Goal: Information Seeking & Learning: Learn about a topic

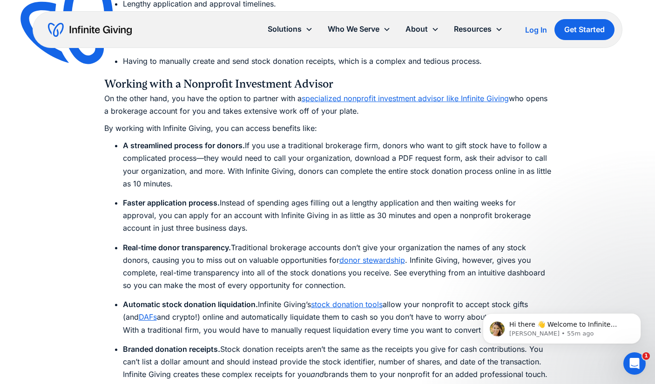
scroll to position [2830, 0]
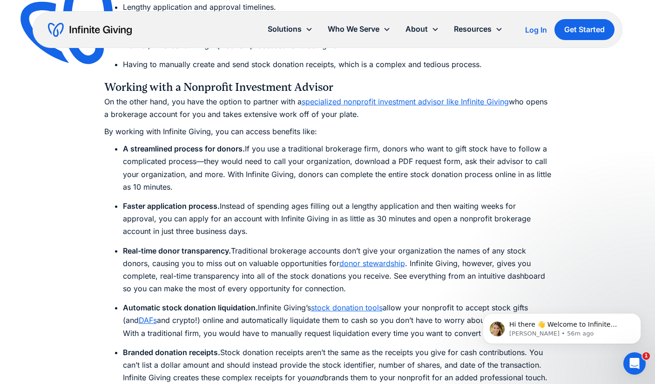
click at [383, 102] on link "specialized nonprofit investment advisor like Infinite Giving" at bounding box center [405, 101] width 207 height 9
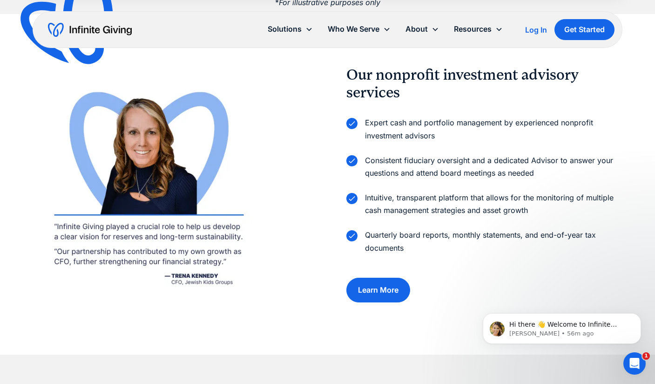
scroll to position [1241, 0]
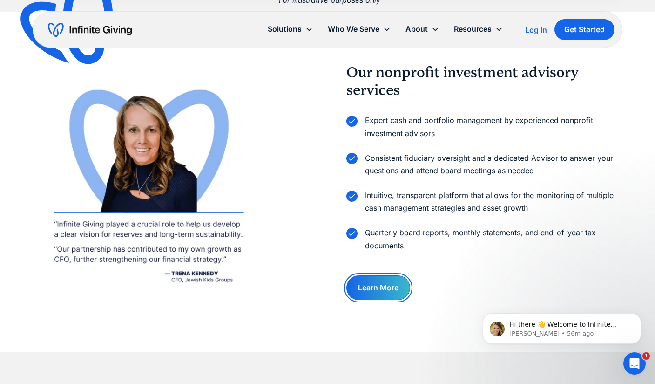
click at [371, 286] on link "Learn More" at bounding box center [378, 287] width 64 height 25
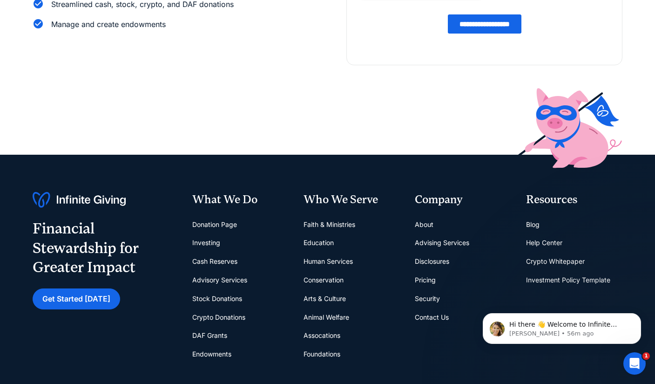
scroll to position [236, 0]
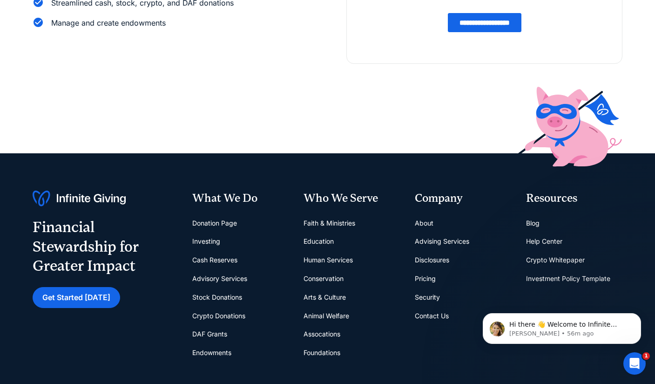
click at [230, 277] on link "Advisory Services" at bounding box center [219, 278] width 55 height 19
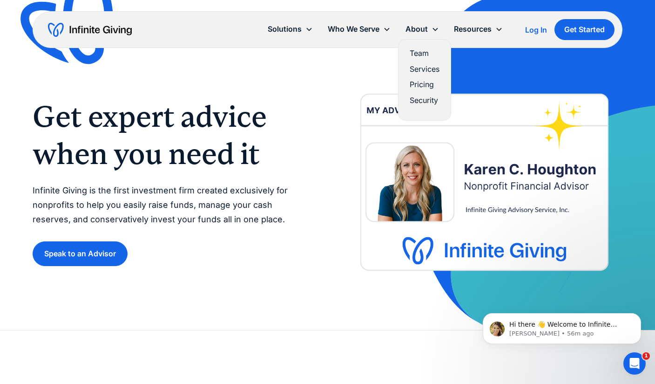
click at [420, 85] on link "Pricing" at bounding box center [425, 84] width 30 height 13
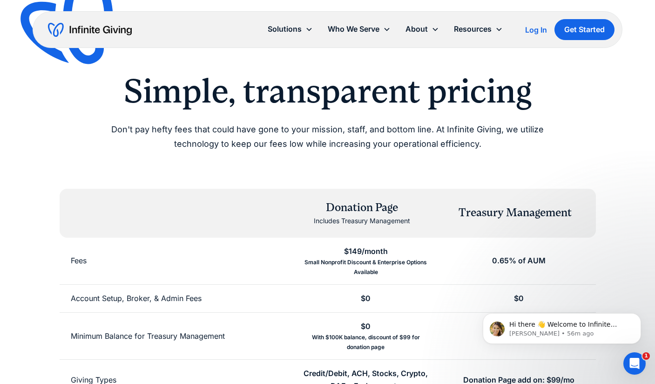
scroll to position [20, 0]
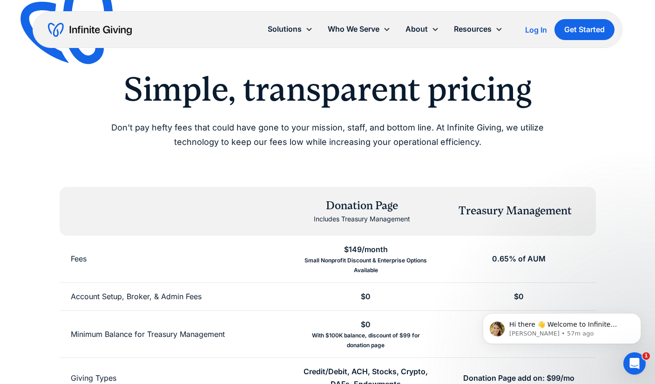
click at [102, 33] on img "home" at bounding box center [90, 29] width 84 height 15
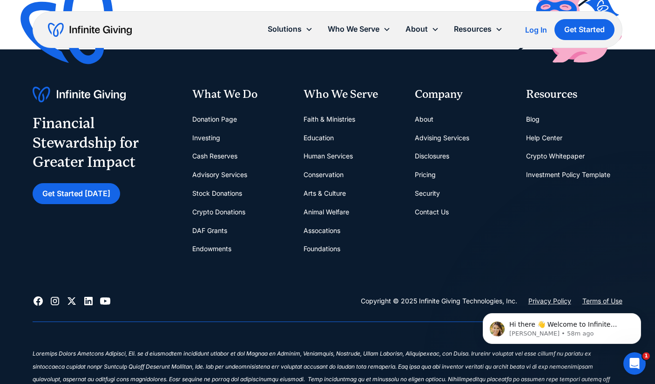
scroll to position [3806, 0]
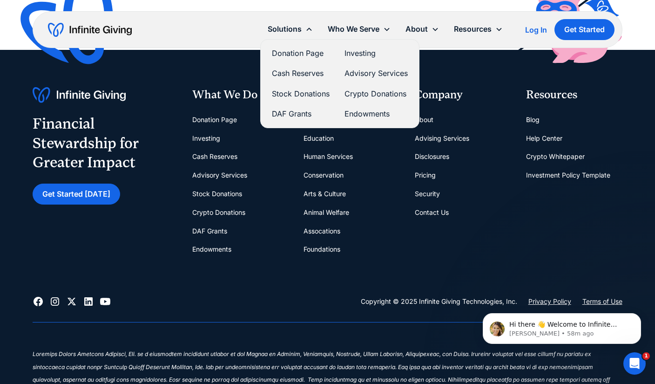
click at [279, 26] on div "Solutions" at bounding box center [285, 29] width 34 height 13
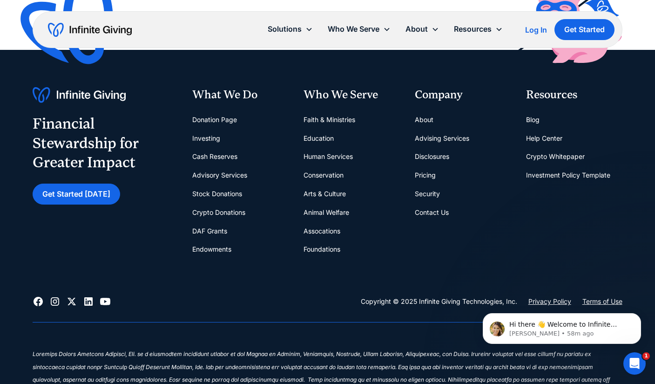
click at [279, 26] on div "Solutions" at bounding box center [285, 29] width 34 height 13
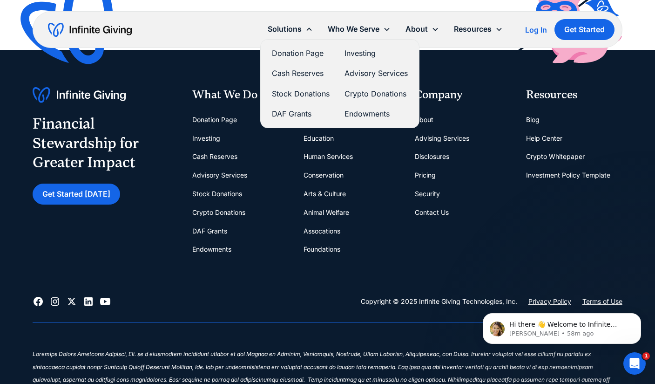
click at [284, 54] on link "Donation Page" at bounding box center [301, 53] width 58 height 13
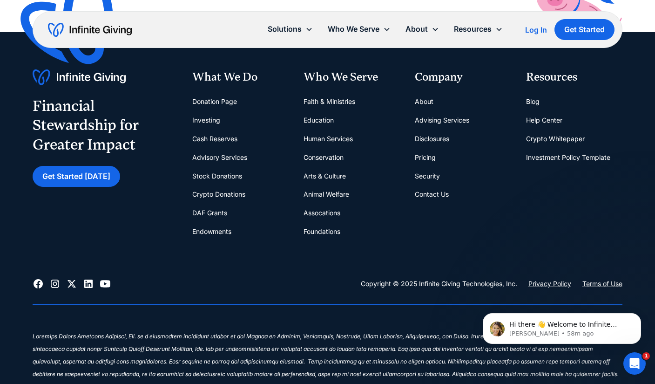
scroll to position [2093, 0]
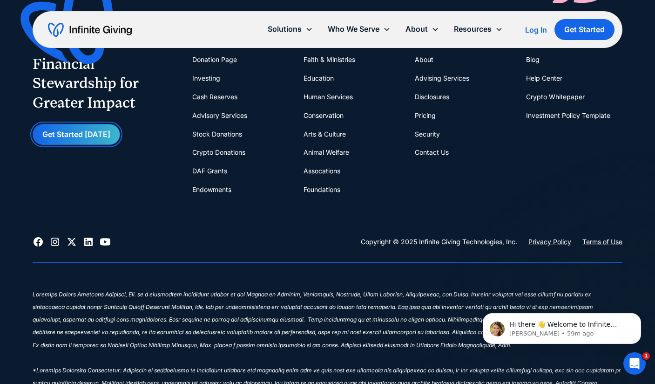
click at [86, 139] on link "Get Started [DATE]" at bounding box center [77, 134] width 88 height 21
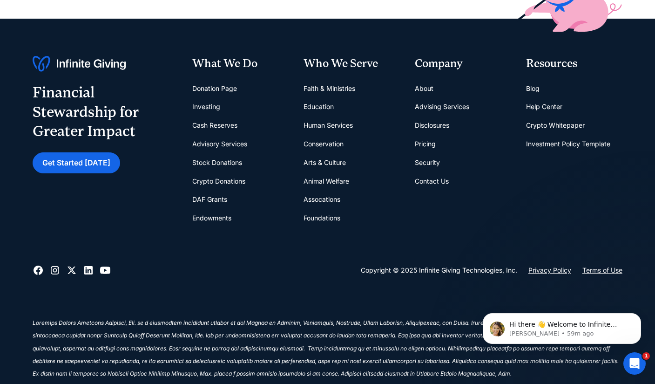
scroll to position [372, 0]
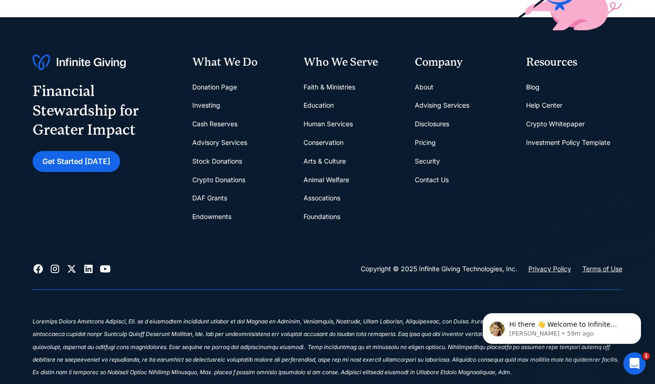
click at [428, 142] on link "Pricing" at bounding box center [425, 142] width 21 height 19
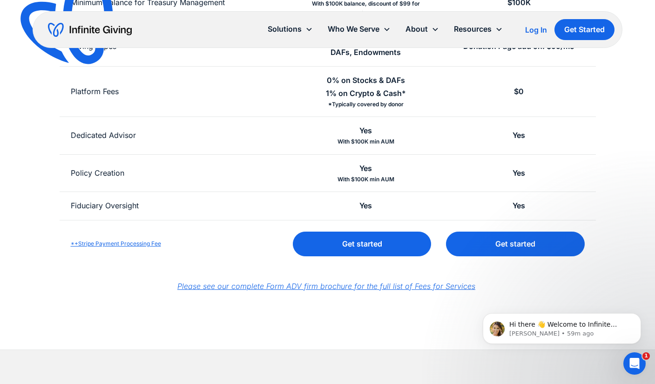
scroll to position [353, 0]
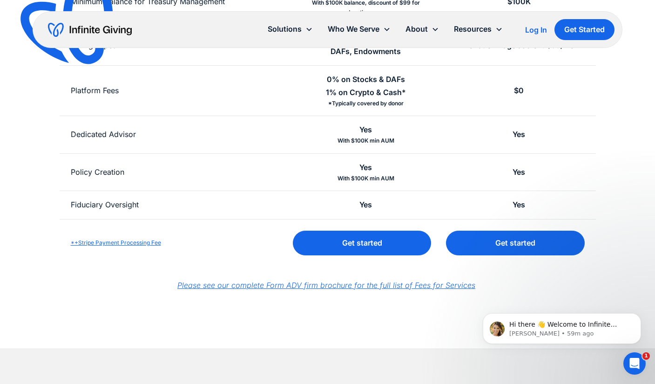
click at [280, 285] on em "Please see our complete Form ADV firm brochure for the full list of Fees for Se…" at bounding box center [326, 284] width 298 height 9
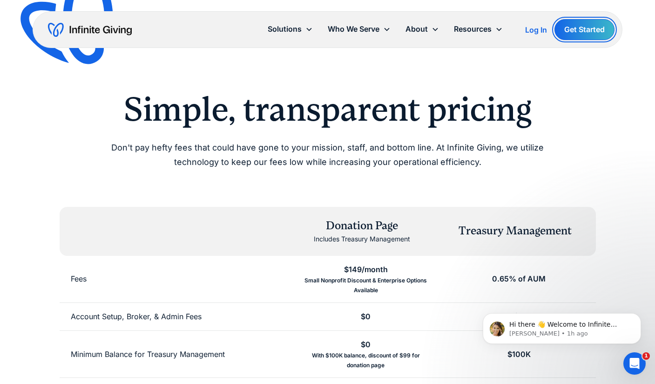
click at [587, 31] on link "Get Started" at bounding box center [585, 29] width 60 height 21
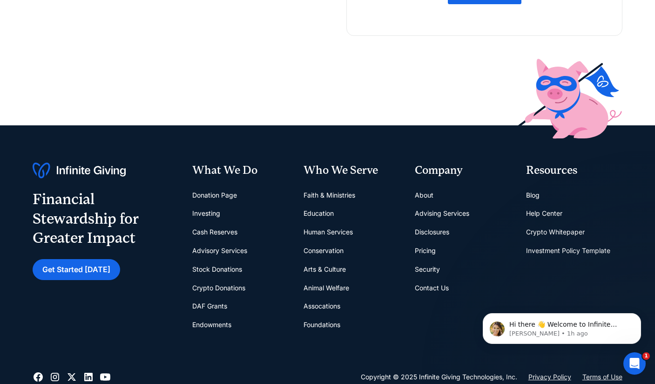
scroll to position [264, 0]
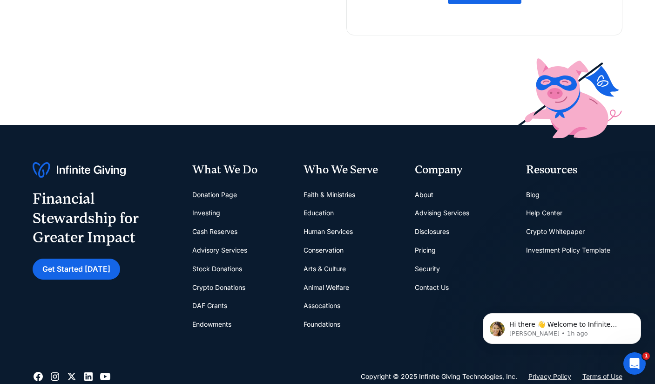
click at [207, 211] on link "Investing" at bounding box center [206, 212] width 28 height 19
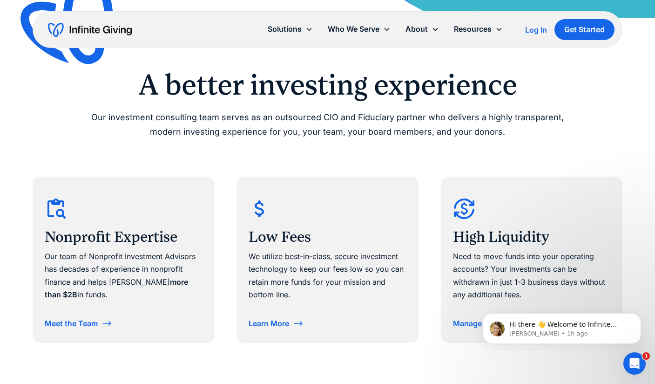
scroll to position [433, 0]
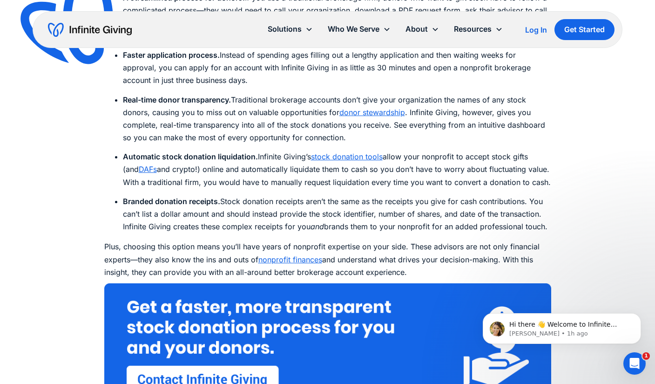
scroll to position [2981, 0]
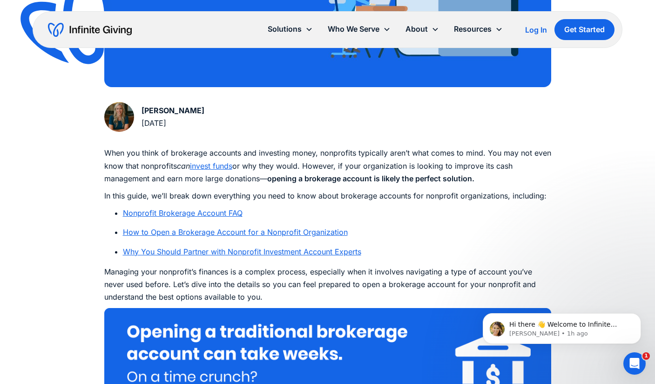
scroll to position [413, 0]
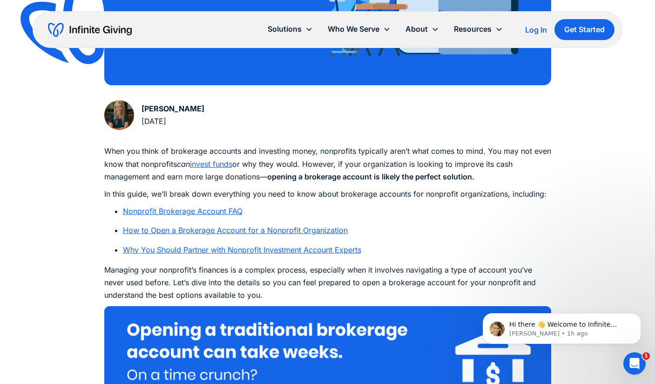
click at [196, 212] on link "Nonprofit Brokerage Account FAQ" at bounding box center [183, 210] width 120 height 9
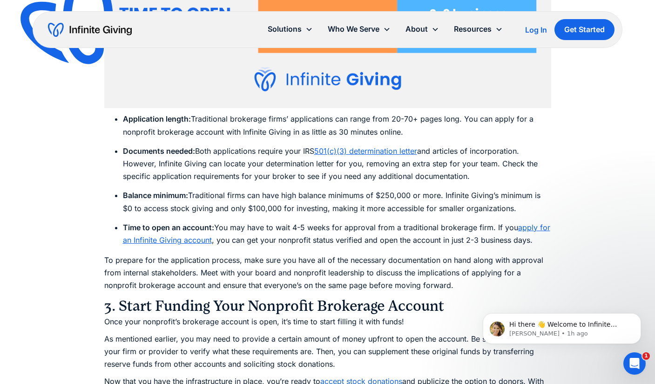
scroll to position [3887, 0]
